Goal: Find specific page/section: Find specific page/section

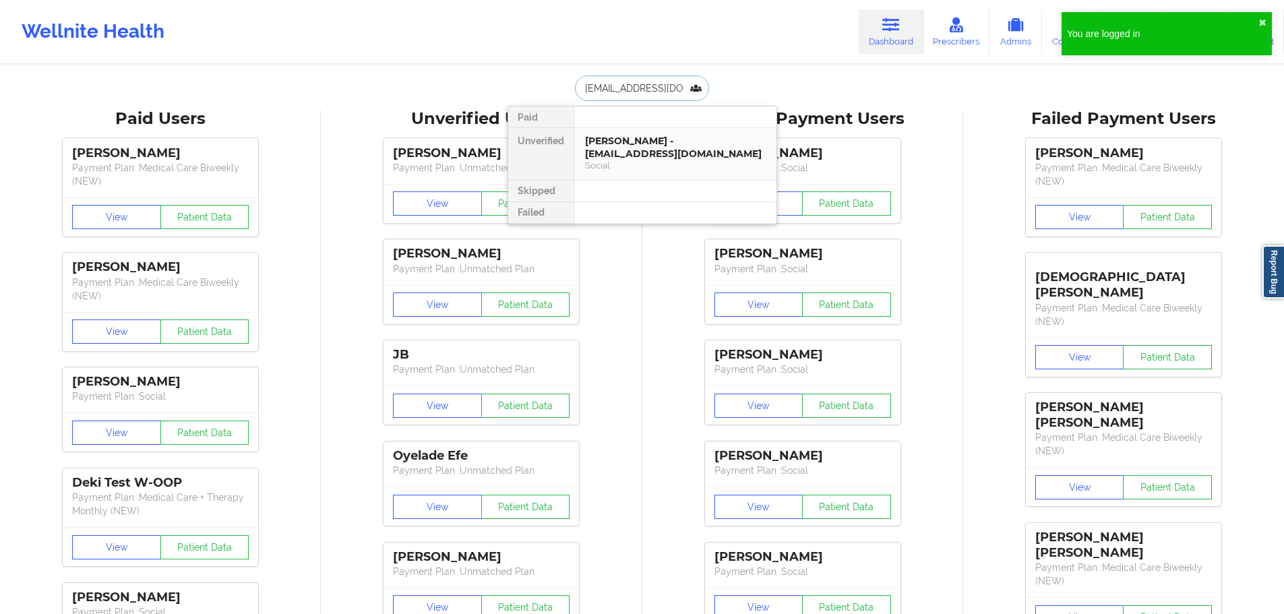
click at [649, 160] on div "Social" at bounding box center [675, 165] width 181 height 11
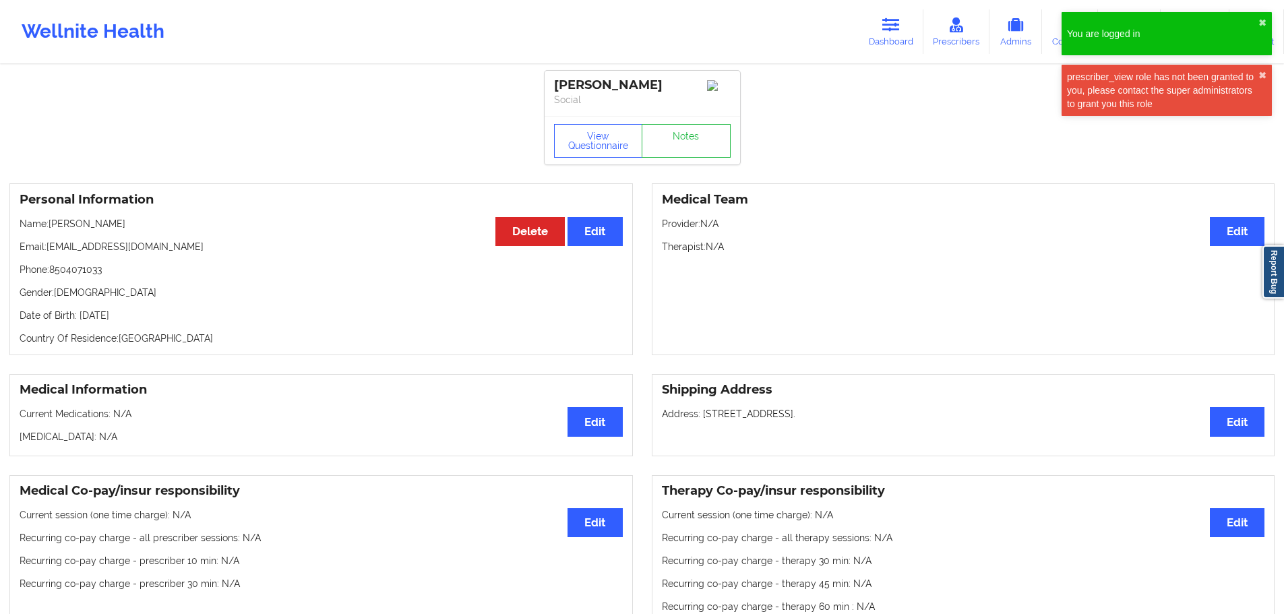
click at [135, 320] on p "Date of Birth: [DEMOGRAPHIC_DATA]" at bounding box center [321, 315] width 603 height 13
copy p "1996"
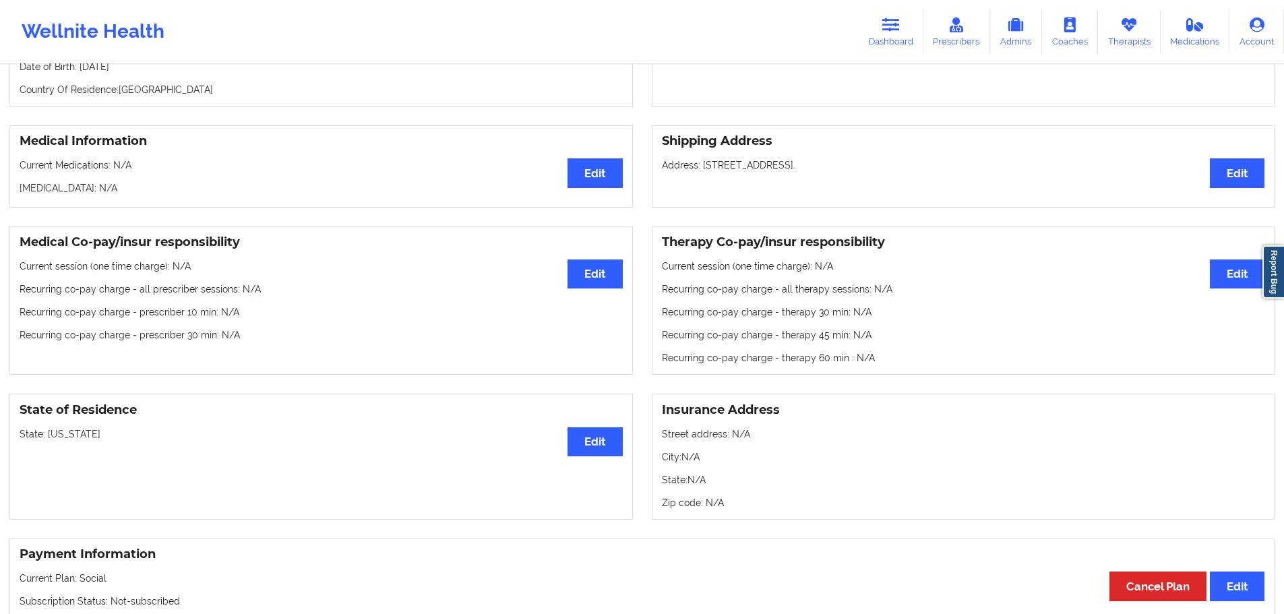
scroll to position [253, 0]
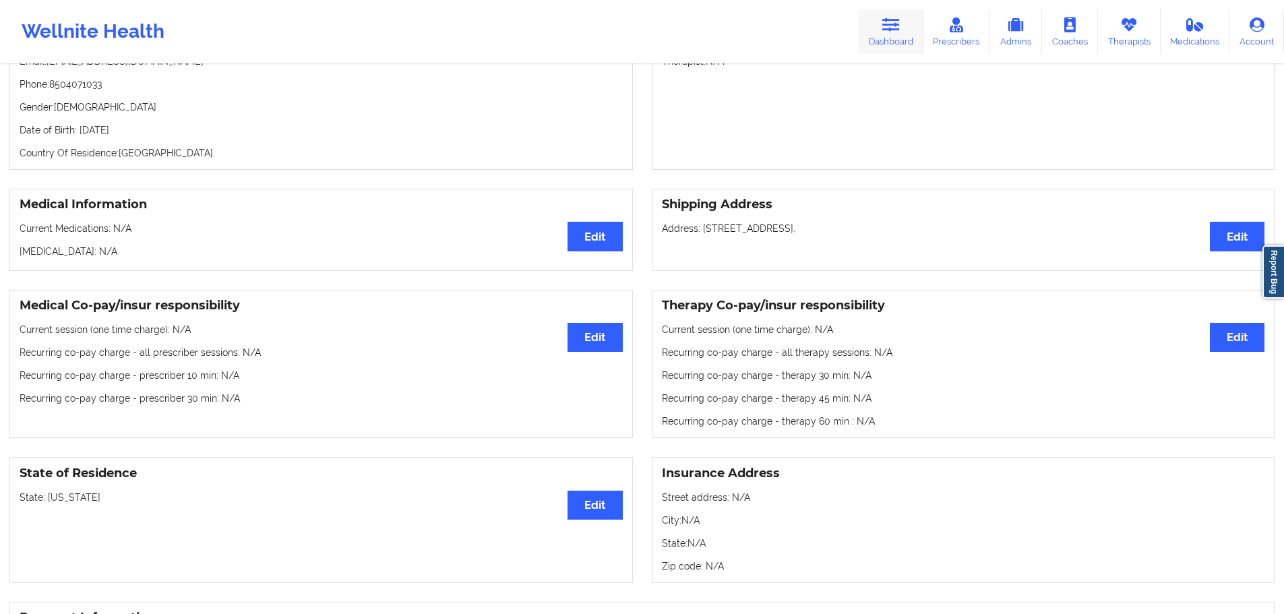
click at [881, 36] on link "Dashboard" at bounding box center [891, 31] width 65 height 44
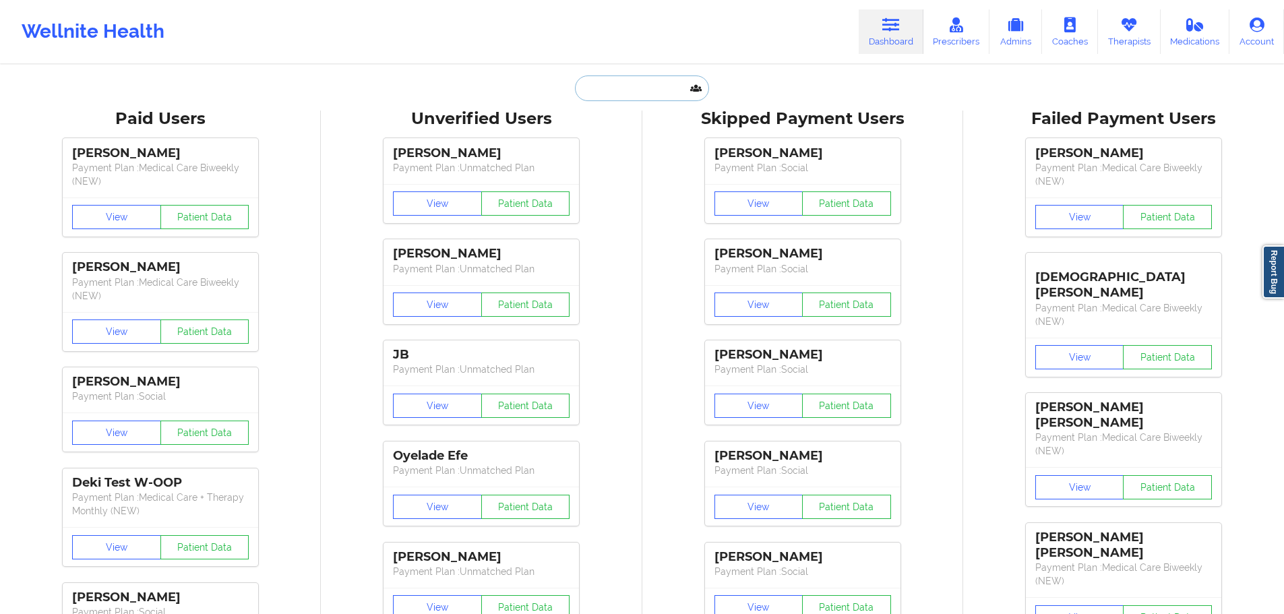
click at [594, 86] on input "text" at bounding box center [641, 88] width 133 height 26
paste input "[EMAIL_ADDRESS][DOMAIN_NAME]"
click at [657, 94] on input "[EMAIL_ADDRESS][DOMAIN_NAME]" at bounding box center [641, 88] width 133 height 26
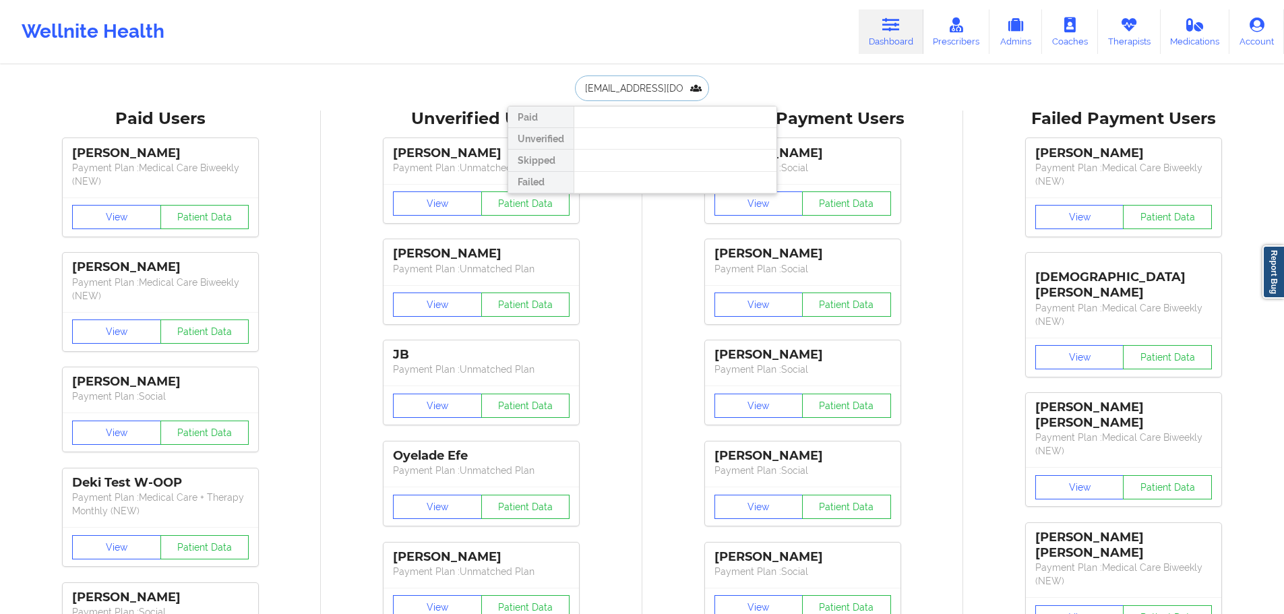
paste input "[PERSON_NAME]"
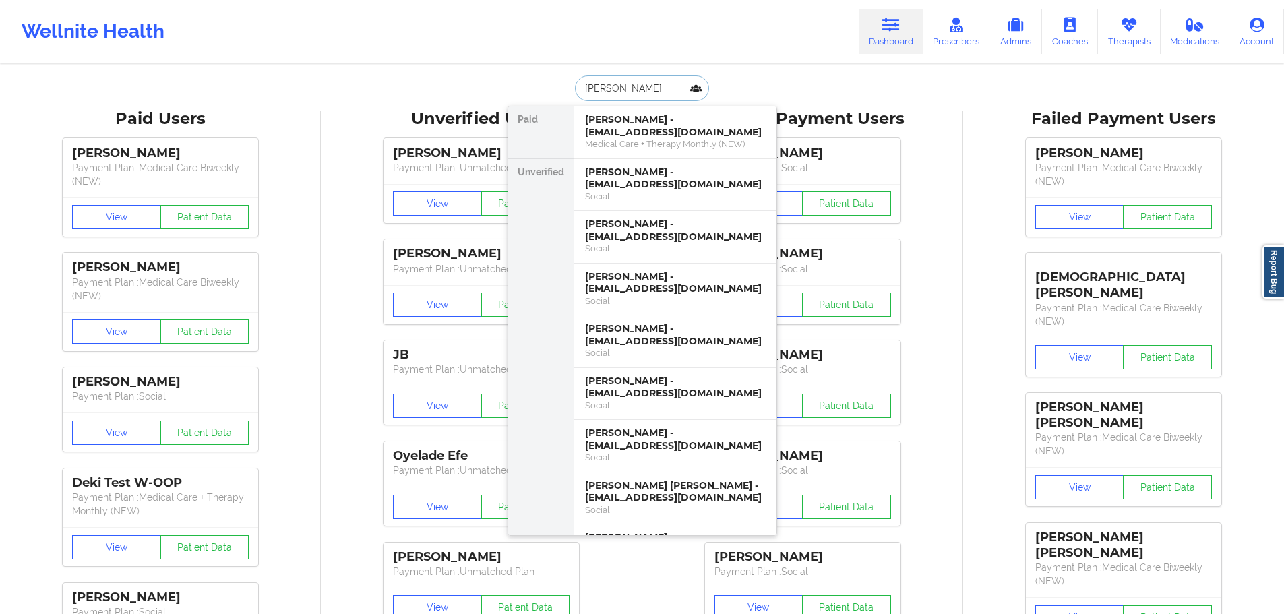
click at [635, 90] on input "[PERSON_NAME]" at bounding box center [641, 88] width 133 height 26
paste input "[PERSON_NAME]"
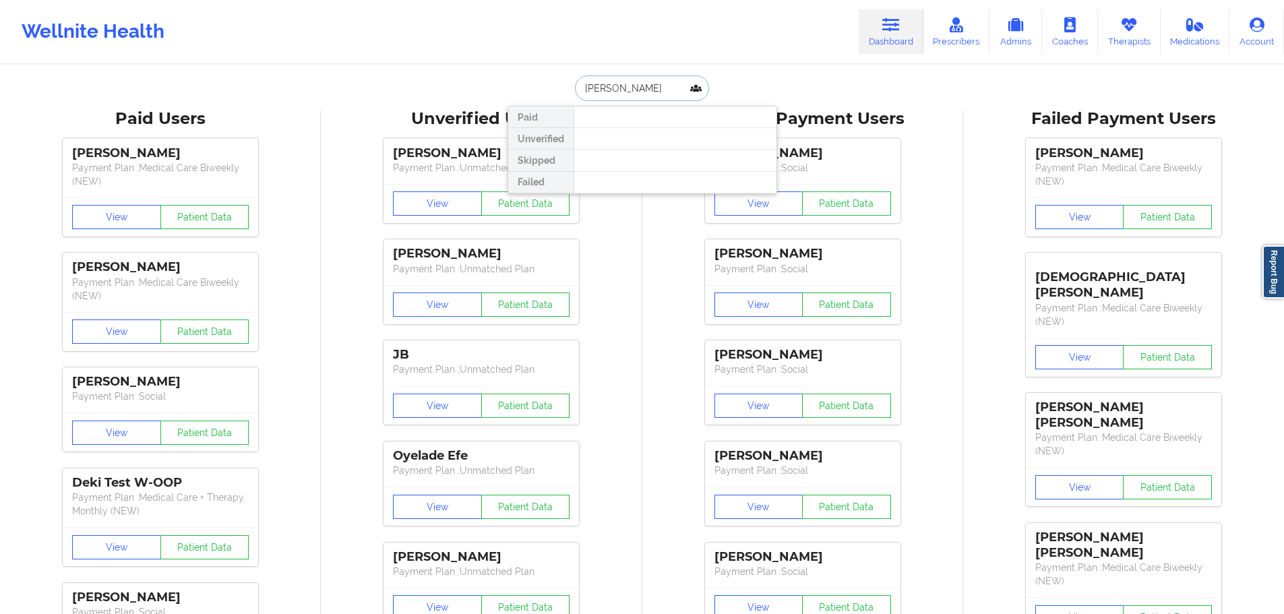
click at [627, 90] on input "[PERSON_NAME]" at bounding box center [641, 88] width 133 height 26
type input "[PERSON_NAME]"
click at [622, 139] on div "[PERSON_NAME] - [EMAIL_ADDRESS][DOMAIN_NAME]" at bounding box center [675, 147] width 181 height 25
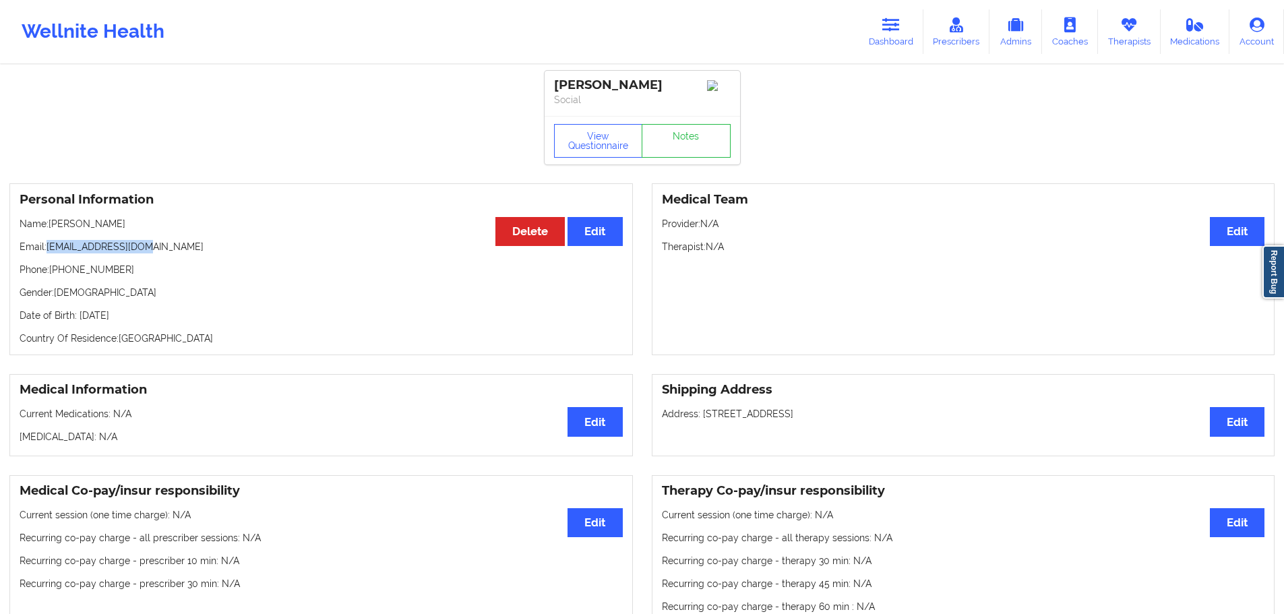
drag, startPoint x: 153, startPoint y: 249, endPoint x: 51, endPoint y: 249, distance: 102.4
click at [51, 249] on p "Email: [EMAIL_ADDRESS][DOMAIN_NAME]" at bounding box center [321, 246] width 603 height 13
copy p "[EMAIL_ADDRESS][DOMAIN_NAME]"
drag, startPoint x: 126, startPoint y: 225, endPoint x: 52, endPoint y: 226, distance: 74.1
click at [52, 226] on p "Name: [PERSON_NAME]" at bounding box center [321, 223] width 603 height 13
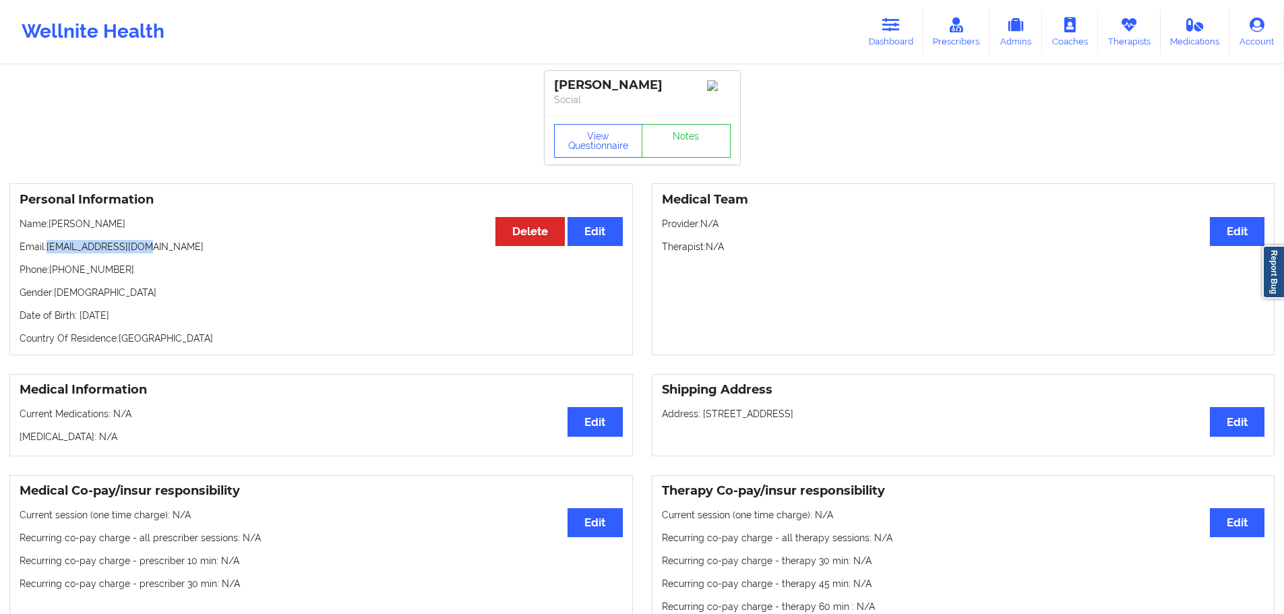
copy p "[PERSON_NAME]"
drag, startPoint x: 898, startPoint y: 29, endPoint x: 819, endPoint y: 51, distance: 81.1
click at [898, 29] on icon at bounding box center [891, 25] width 18 height 15
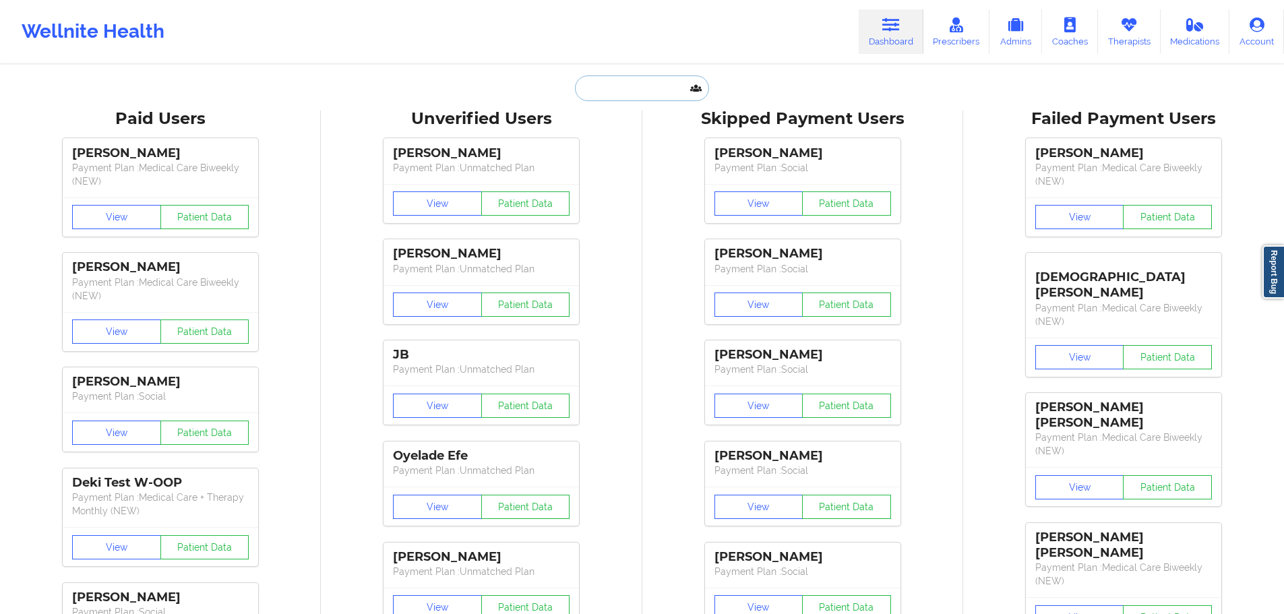
click at [660, 81] on input "text" at bounding box center [641, 88] width 133 height 26
paste input "[PERSON_NAME][EMAIL_ADDRESS][DOMAIN_NAME]"
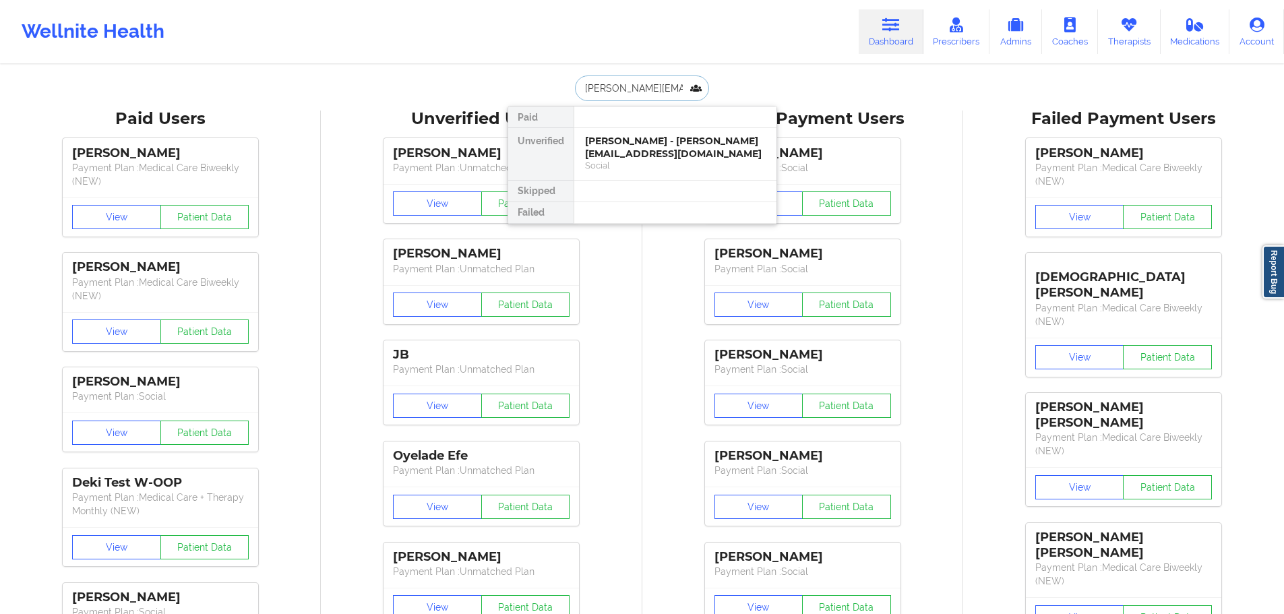
type input "[PERSON_NAME][EMAIL_ADDRESS][DOMAIN_NAME]"
click at [623, 144] on div "[PERSON_NAME] - [PERSON_NAME][EMAIL_ADDRESS][DOMAIN_NAME]" at bounding box center [675, 147] width 181 height 25
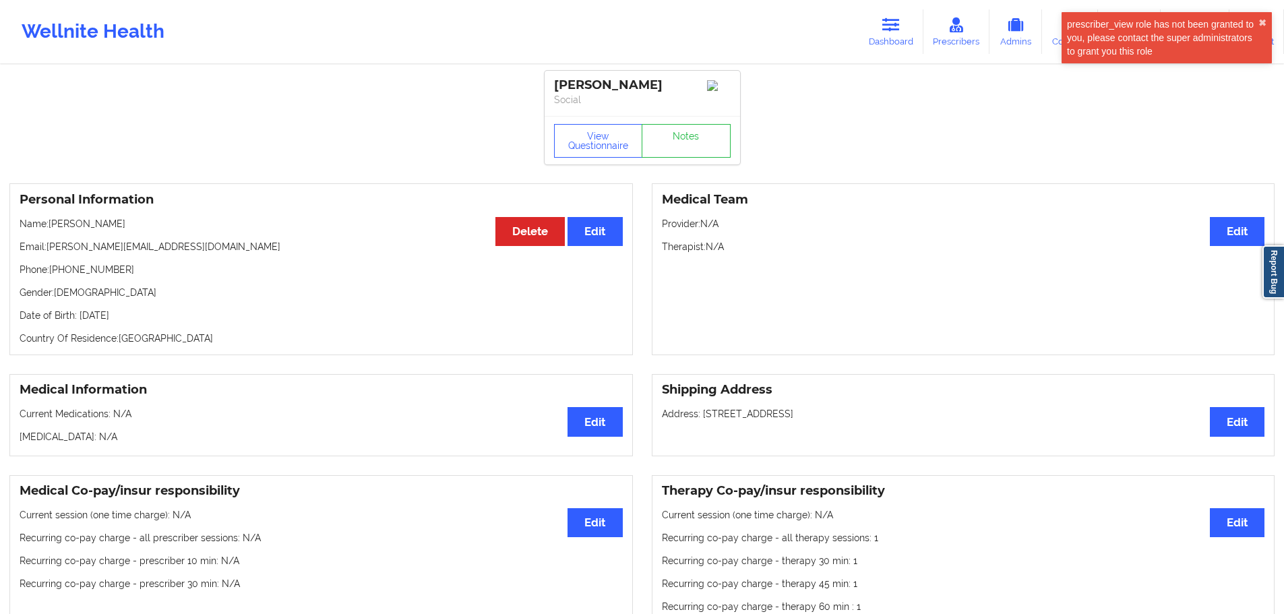
drag, startPoint x: 156, startPoint y: 223, endPoint x: 51, endPoint y: 224, distance: 105.8
click at [51, 224] on p "Name: [PERSON_NAME]" at bounding box center [321, 223] width 603 height 13
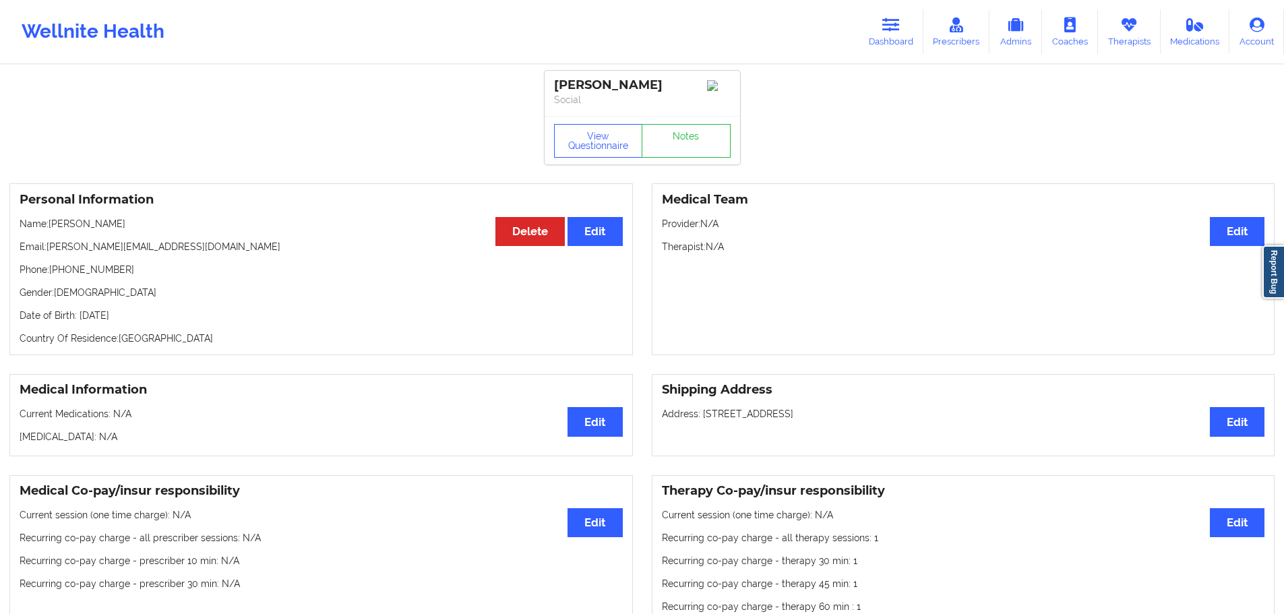
copy p "[PERSON_NAME]"
click at [558, 152] on button "View Questionnaire" at bounding box center [598, 141] width 89 height 34
drag, startPoint x: 90, startPoint y: 270, endPoint x: 52, endPoint y: 273, distance: 38.6
click at [52, 273] on p "Phone: [PHONE_NUMBER]" at bounding box center [321, 269] width 603 height 13
copy p "[PHONE_NUMBER]"
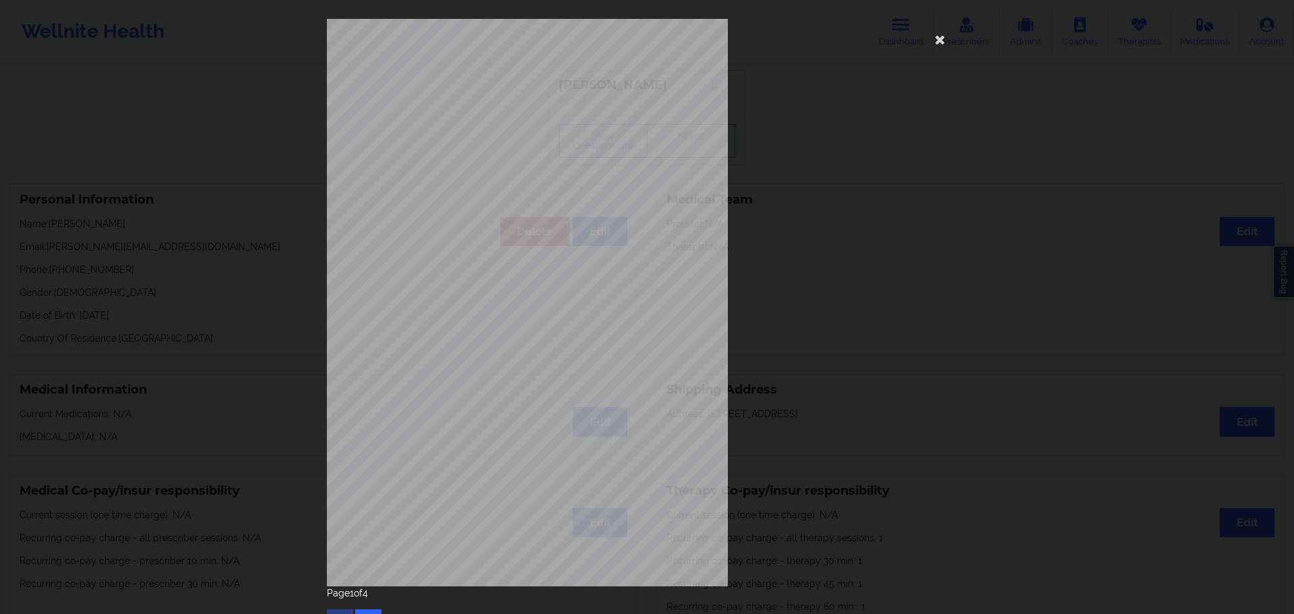
click at [365, 609] on div "Page 1 of 4" at bounding box center [647, 609] width 640 height 47
click at [365, 613] on button "button" at bounding box center [368, 621] width 26 height 24
click at [930, 46] on icon at bounding box center [940, 39] width 22 height 22
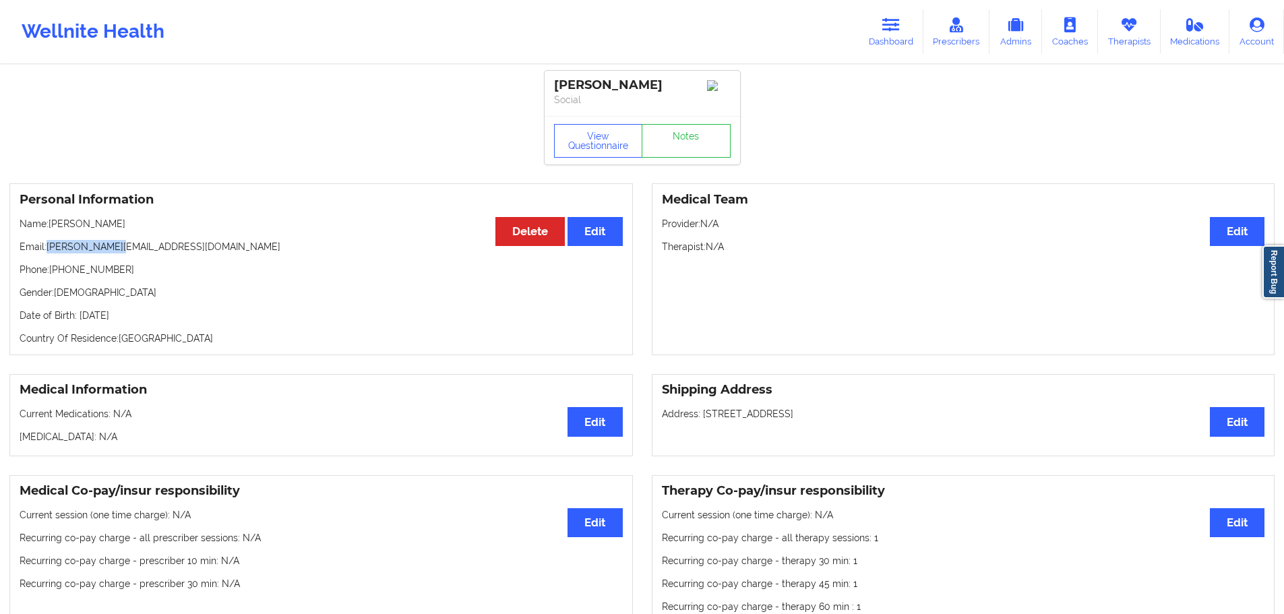
drag, startPoint x: 131, startPoint y: 243, endPoint x: 49, endPoint y: 251, distance: 82.6
click at [49, 251] on div "Personal Information Edit Delete Name: [PERSON_NAME] Email: [PERSON_NAME][EMAIL…" at bounding box center [320, 269] width 623 height 172
copy p "[PERSON_NAME][EMAIL_ADDRESS][DOMAIN_NAME]"
click at [168, 316] on p "Date of Birth: [DEMOGRAPHIC_DATA]" at bounding box center [321, 315] width 603 height 13
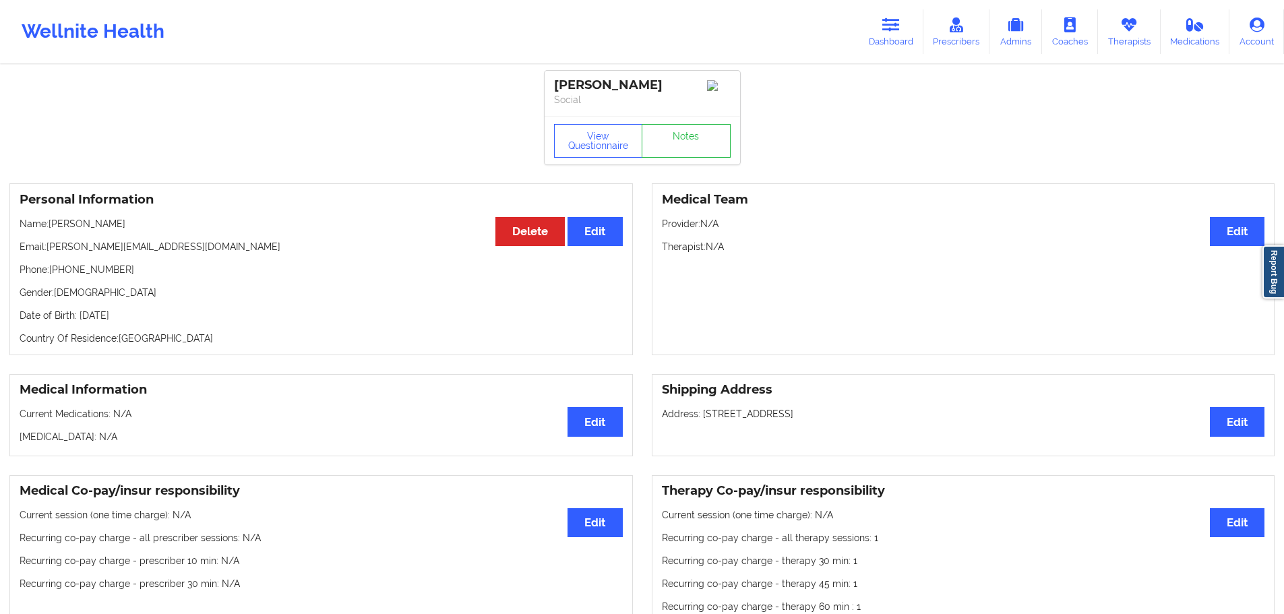
copy p "1963"
drag, startPoint x: 139, startPoint y: 230, endPoint x: 51, endPoint y: 232, distance: 89.0
click at [51, 230] on p "Name: [PERSON_NAME]" at bounding box center [321, 223] width 603 height 13
copy p "[PERSON_NAME]"
drag, startPoint x: 119, startPoint y: 272, endPoint x: 51, endPoint y: 272, distance: 68.1
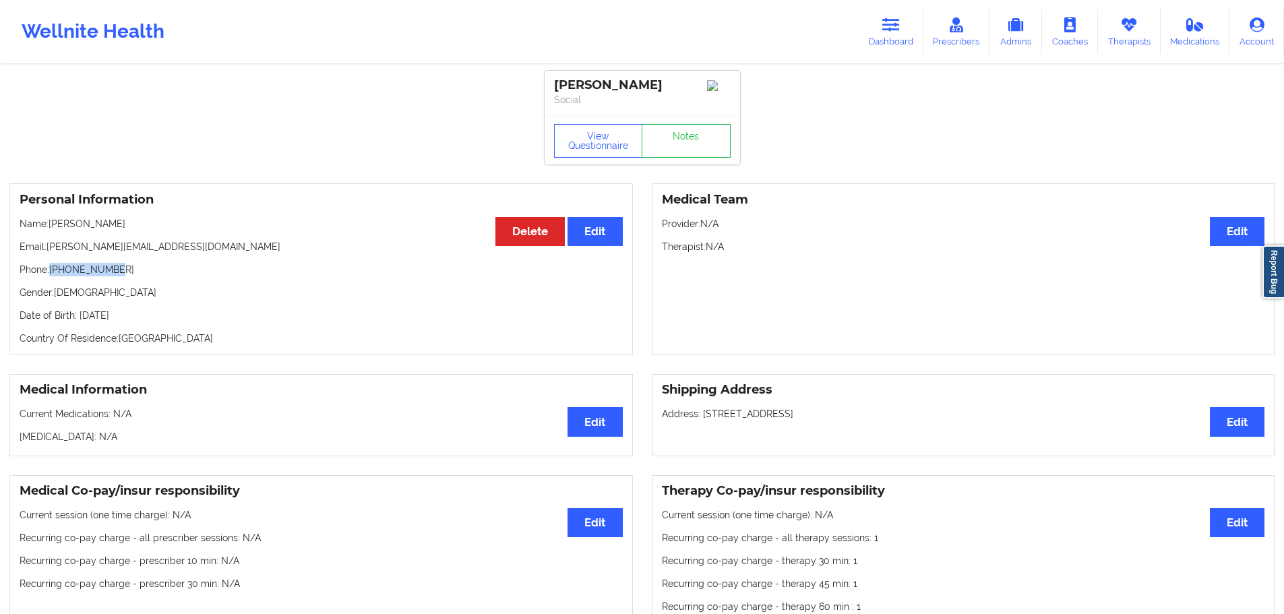
click at [51, 272] on p "Phone: [PHONE_NUMBER]" at bounding box center [321, 269] width 603 height 13
copy p "[PHONE_NUMBER]"
click at [892, 26] on icon at bounding box center [891, 25] width 18 height 15
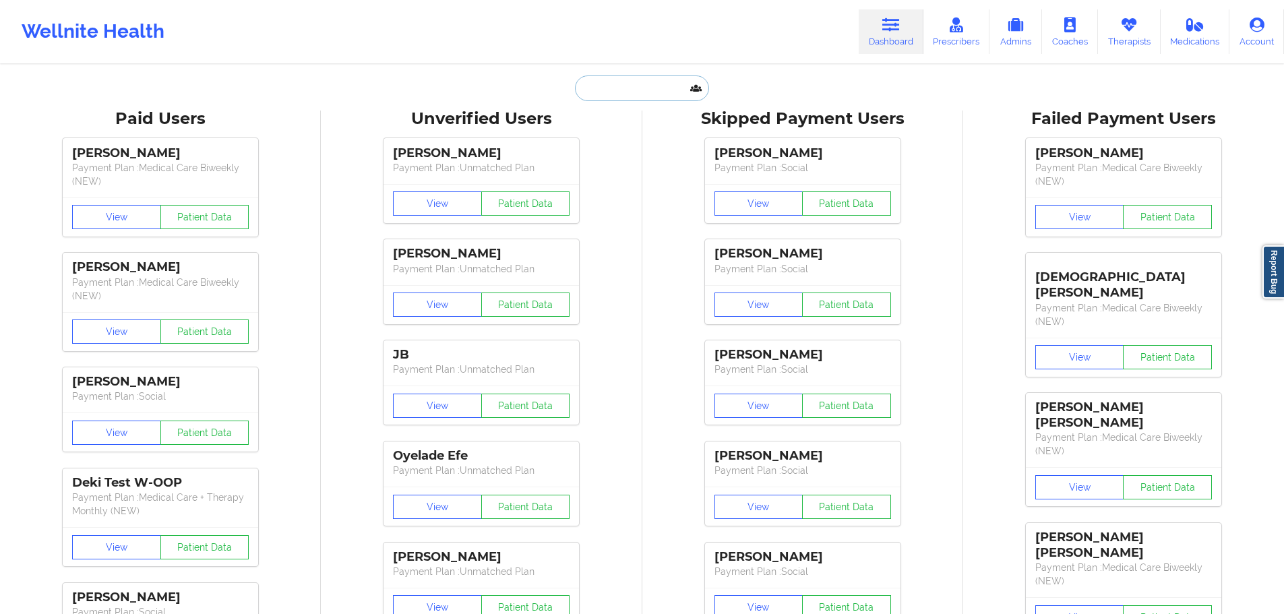
click at [653, 84] on input "text" at bounding box center [641, 88] width 133 height 26
paste input "[EMAIL_ADDRESS][DOMAIN_NAME]"
type input "[EMAIL_ADDRESS][DOMAIN_NAME]"
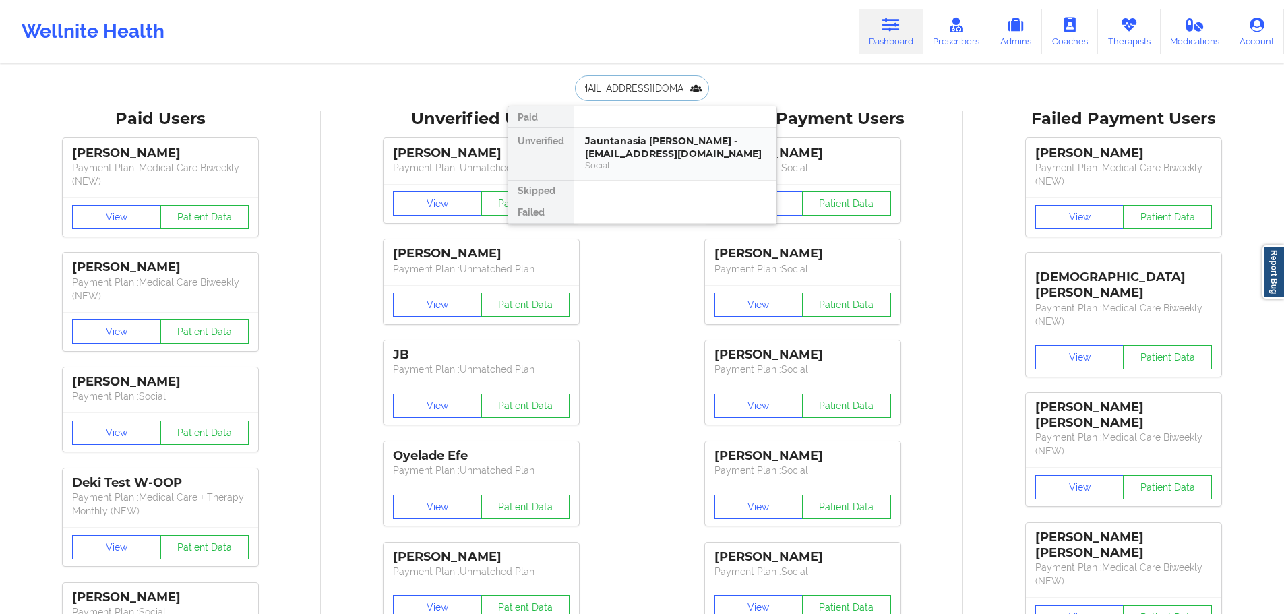
click at [637, 150] on div "Jauntanasia [PERSON_NAME] - [EMAIL_ADDRESS][DOMAIN_NAME]" at bounding box center [675, 147] width 181 height 25
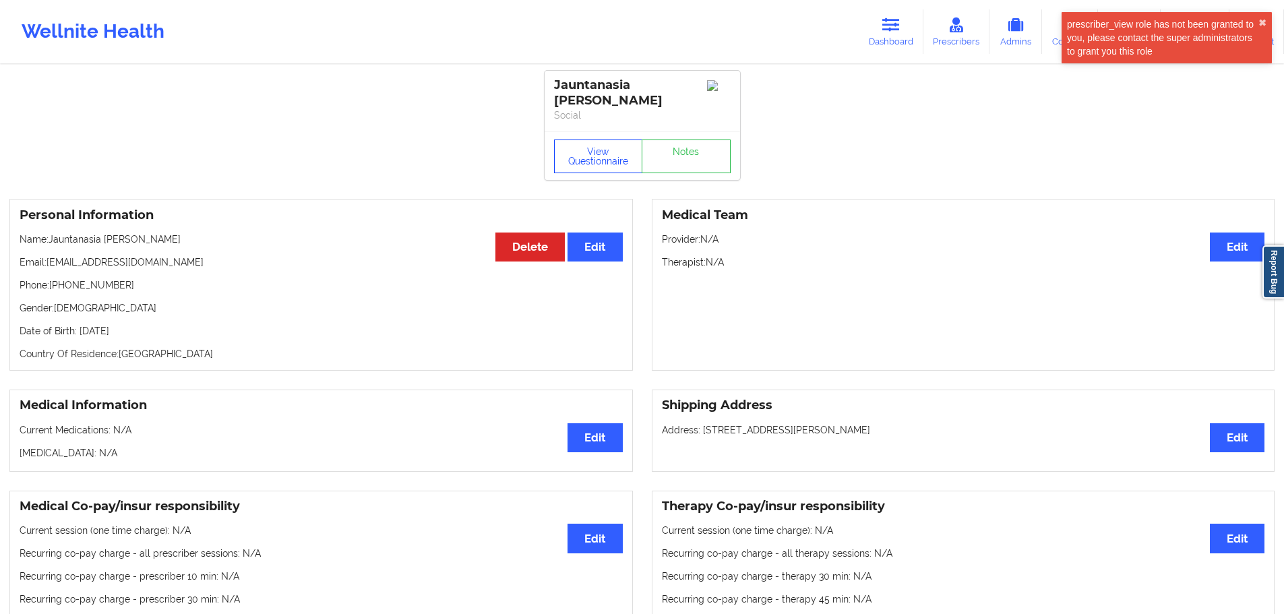
click at [590, 144] on button "View Questionnaire" at bounding box center [598, 156] width 89 height 34
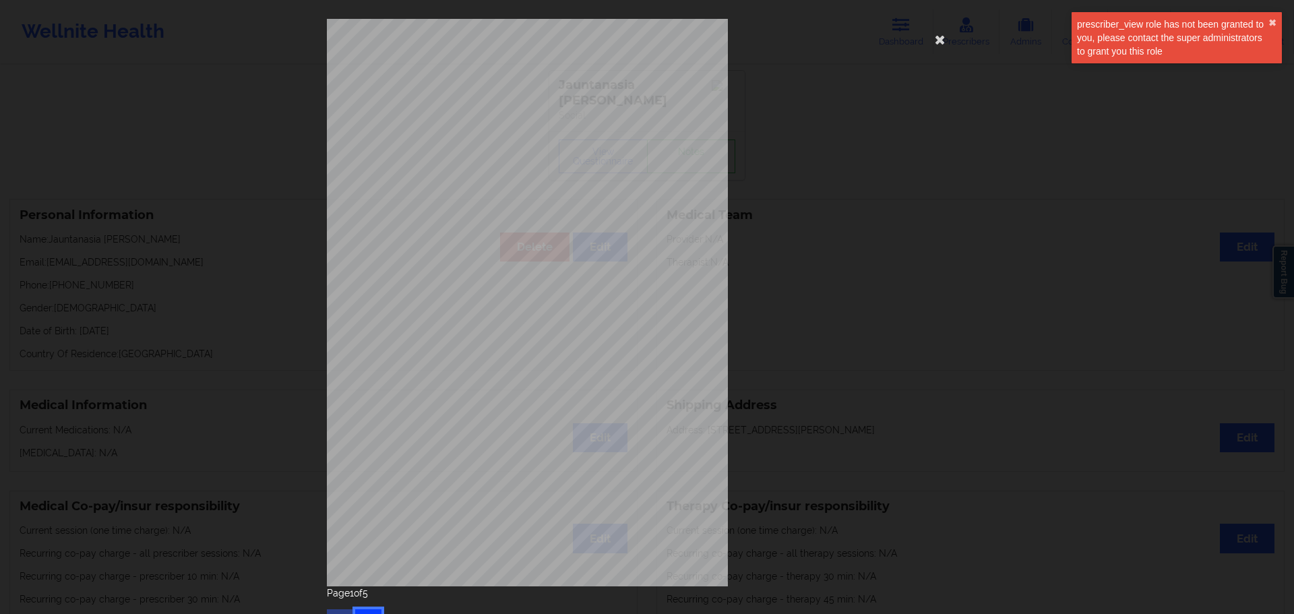
click at [362, 609] on button "button" at bounding box center [368, 621] width 26 height 24
click at [363, 609] on button "button" at bounding box center [368, 621] width 26 height 24
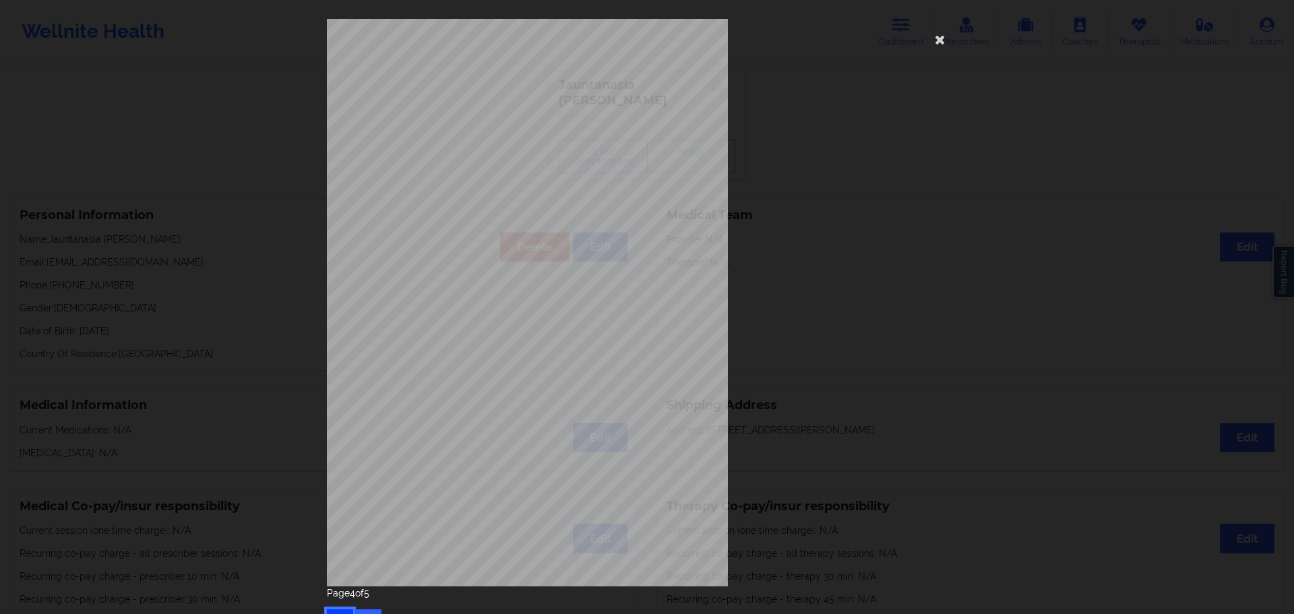
click at [334, 611] on button "button" at bounding box center [340, 621] width 26 height 24
click at [941, 36] on icon at bounding box center [940, 39] width 22 height 22
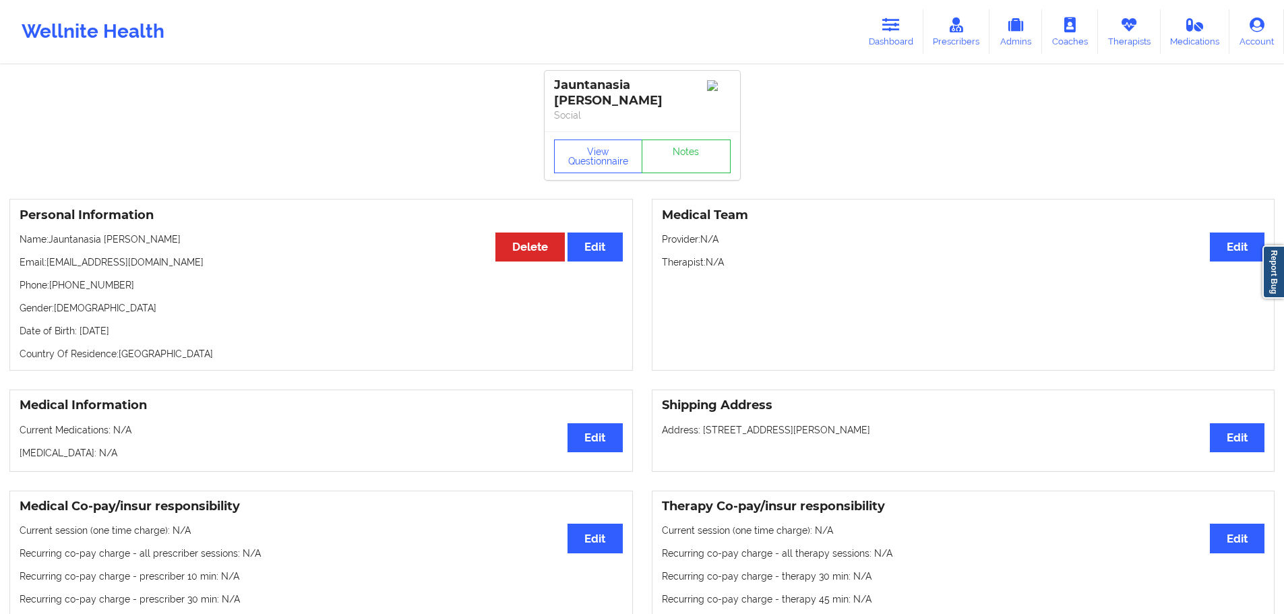
click at [156, 324] on p "Date of Birth: [DEMOGRAPHIC_DATA]" at bounding box center [321, 330] width 603 height 13
drag, startPoint x: 144, startPoint y: 228, endPoint x: 51, endPoint y: 228, distance: 93.0
click at [51, 232] on p "Name: [PERSON_NAME]" at bounding box center [321, 238] width 603 height 13
click at [150, 324] on p "Date of Birth: [DEMOGRAPHIC_DATA]" at bounding box center [321, 330] width 603 height 13
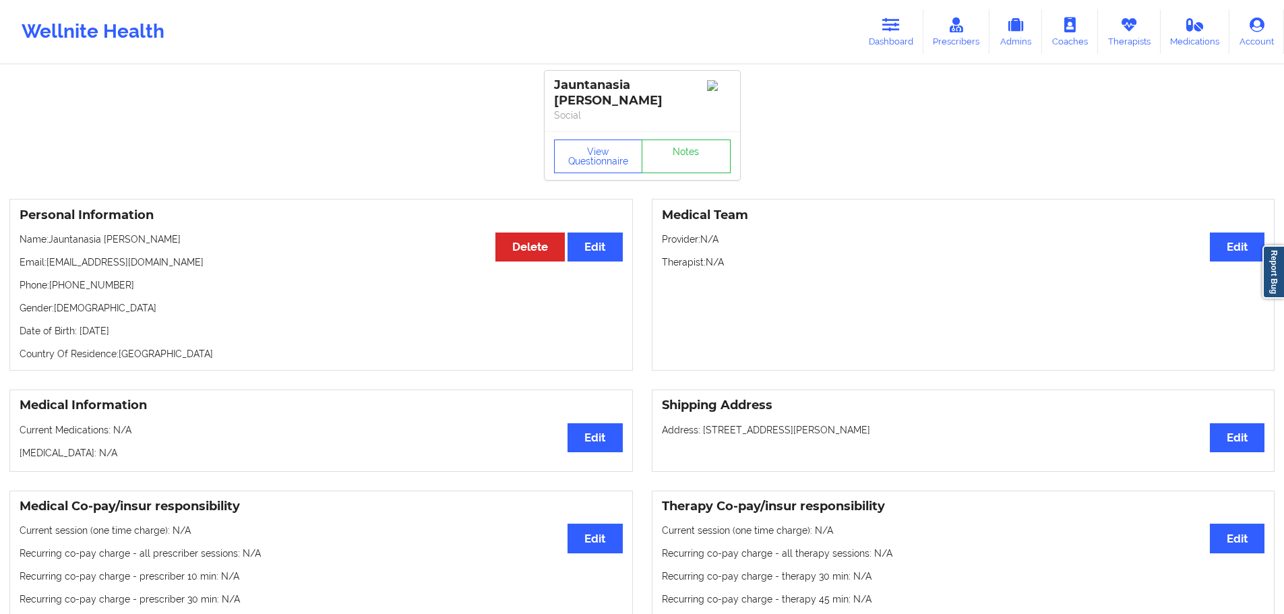
click at [150, 324] on p "Date of Birth: [DEMOGRAPHIC_DATA]" at bounding box center [321, 330] width 603 height 13
drag, startPoint x: 155, startPoint y: 272, endPoint x: 50, endPoint y: 274, distance: 105.1
click at [50, 278] on p "Phone: [PHONE_NUMBER]" at bounding box center [321, 284] width 603 height 13
drag, startPoint x: 132, startPoint y: 240, endPoint x: 51, endPoint y: 251, distance: 82.3
click at [51, 251] on div "Personal Information Edit Delete Name: [PERSON_NAME] Email: [EMAIL_ADDRESS][DOM…" at bounding box center [320, 285] width 623 height 172
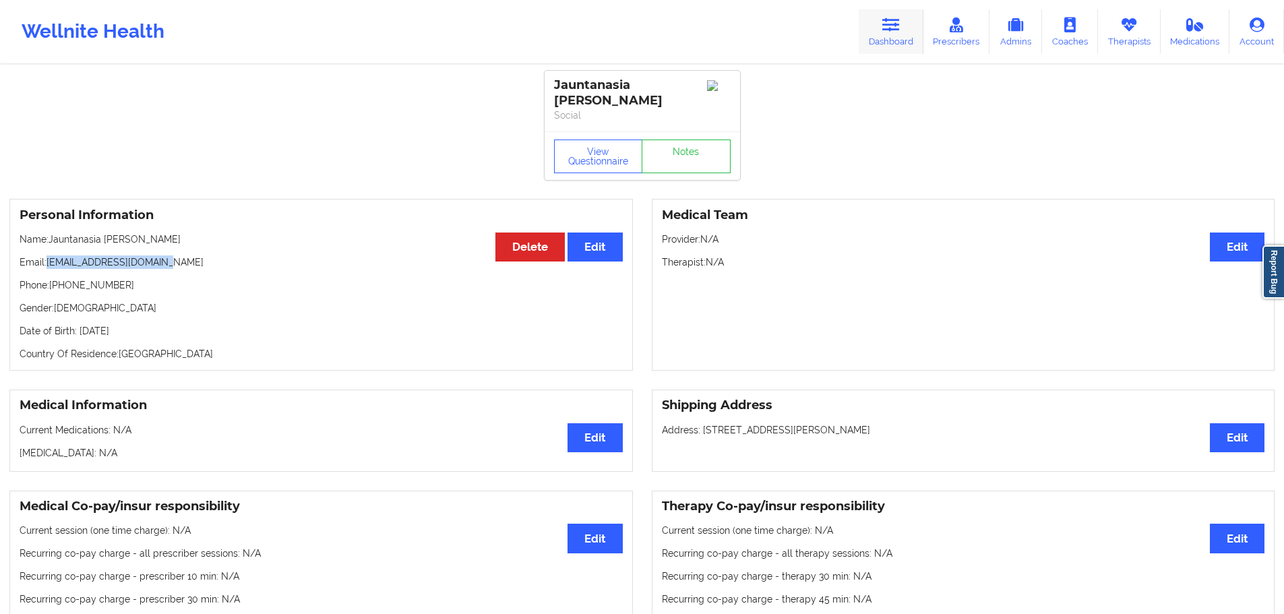
click at [877, 40] on link "Dashboard" at bounding box center [891, 31] width 65 height 44
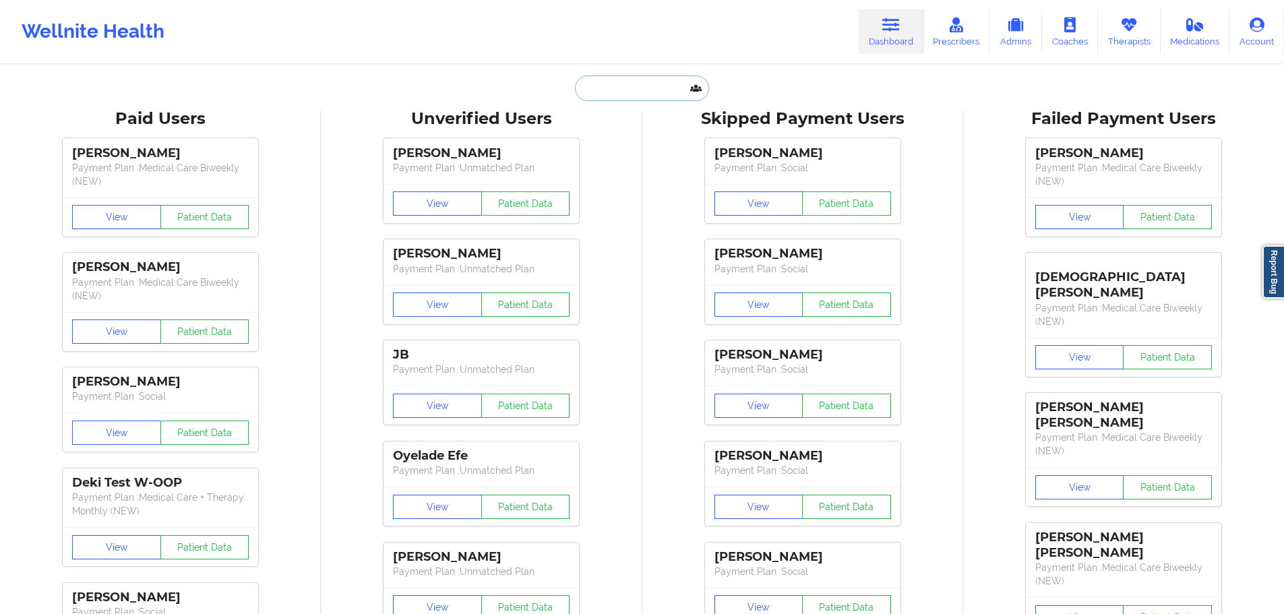
click at [640, 86] on input "text" at bounding box center [641, 88] width 133 height 26
paste input "[EMAIL_ADDRESS][DOMAIN_NAME]"
type input "[EMAIL_ADDRESS][DOMAIN_NAME]"
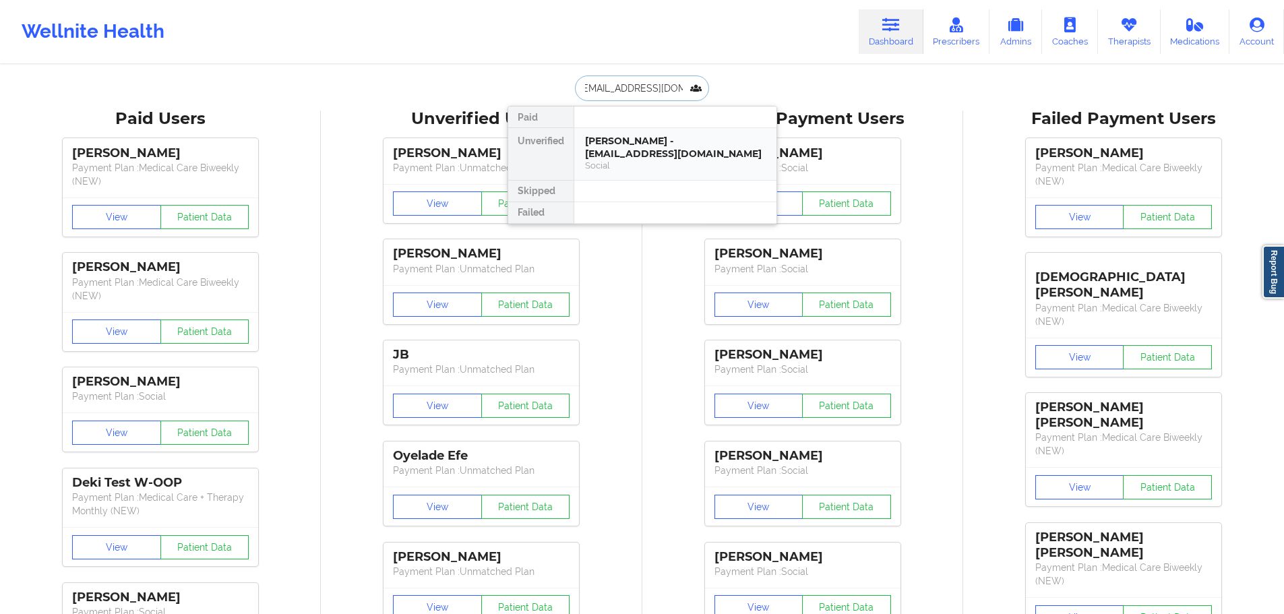
click at [648, 139] on div "[PERSON_NAME] - [EMAIL_ADDRESS][DOMAIN_NAME]" at bounding box center [675, 147] width 181 height 25
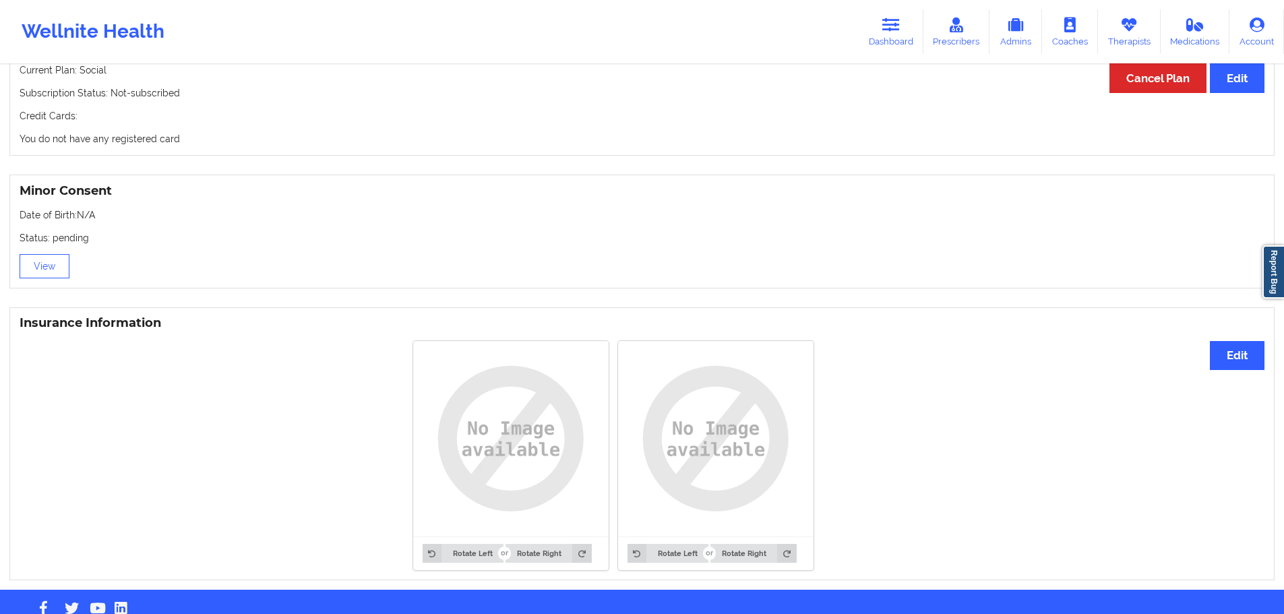
scroll to position [803, 0]
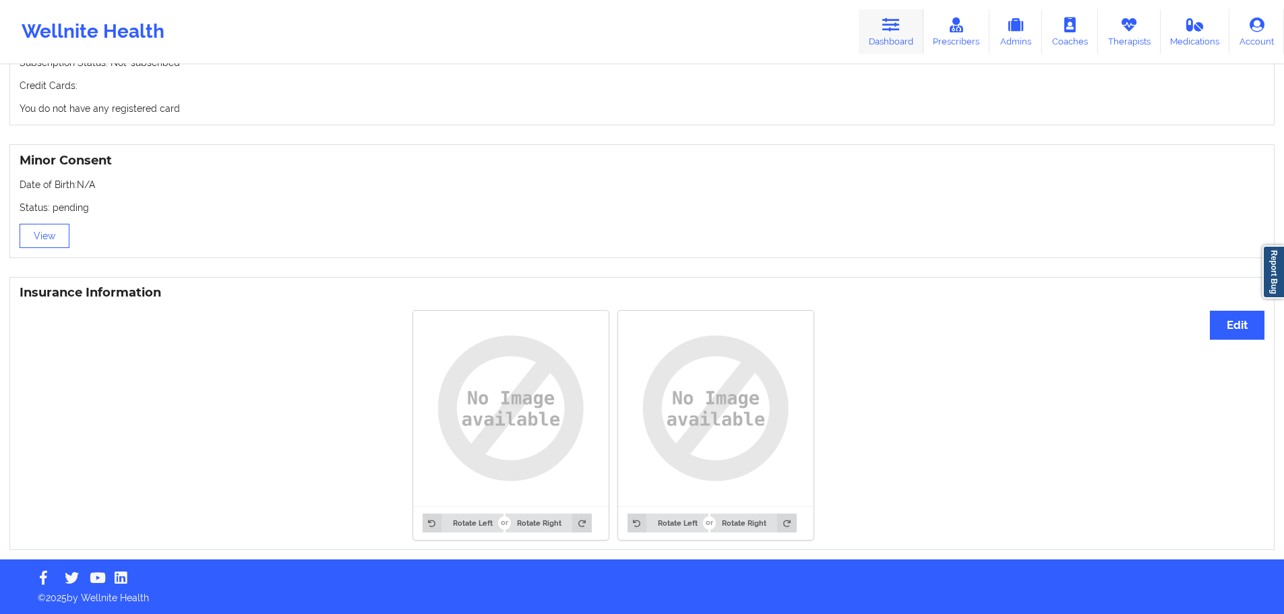
drag, startPoint x: 888, startPoint y: 30, endPoint x: 873, endPoint y: 43, distance: 20.0
click at [888, 30] on icon at bounding box center [891, 25] width 18 height 15
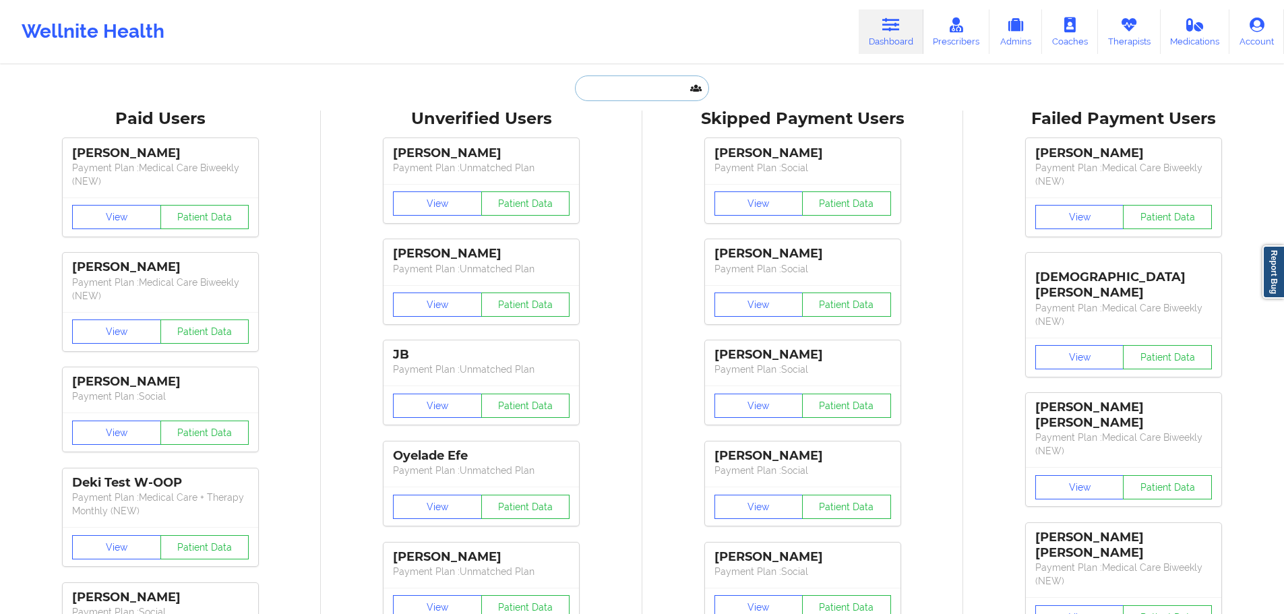
click at [633, 88] on input "text" at bounding box center [641, 88] width 133 height 26
paste input "[EMAIL_ADDRESS][DOMAIN_NAME]"
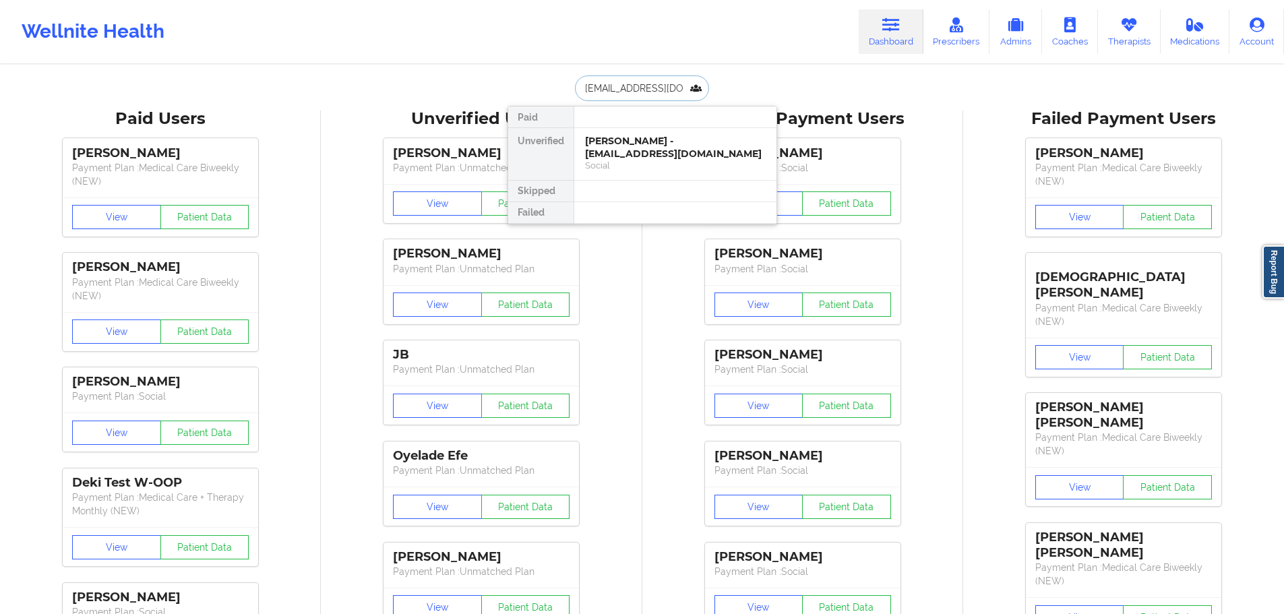
type input "[EMAIL_ADDRESS][DOMAIN_NAME]"
click at [617, 143] on div "[PERSON_NAME] - [EMAIL_ADDRESS][DOMAIN_NAME]" at bounding box center [675, 147] width 181 height 25
